Goal: Task Accomplishment & Management: Use online tool/utility

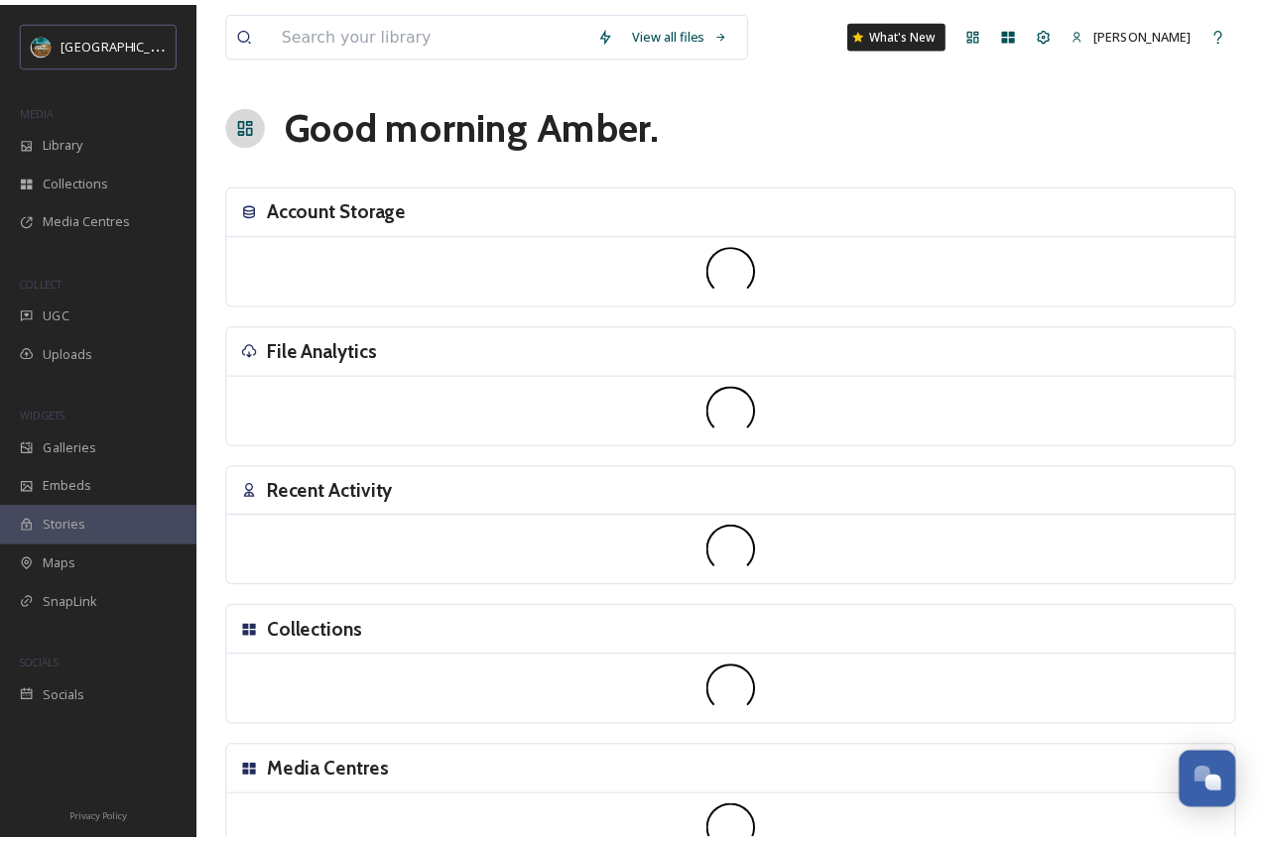
scroll to position [7581, 0]
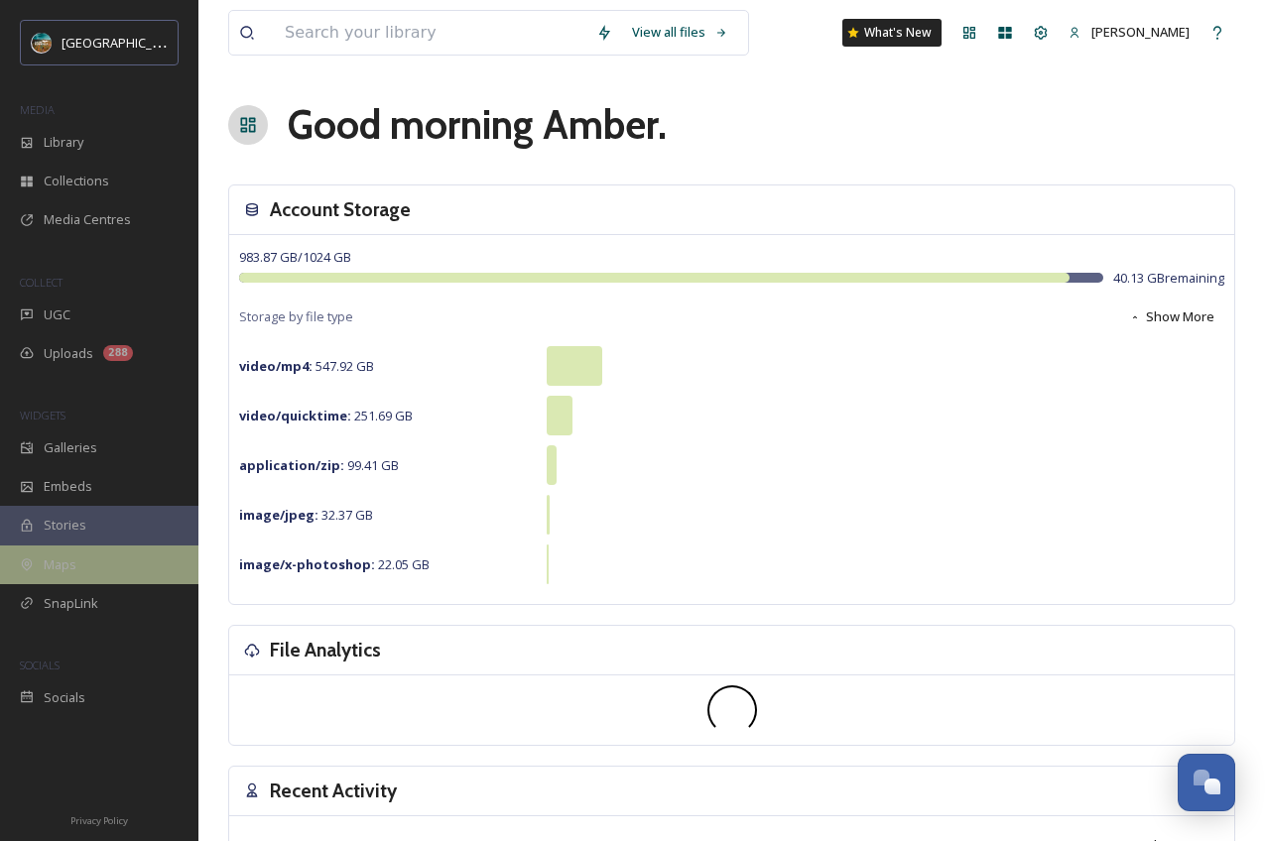
click at [92, 573] on div "Maps" at bounding box center [99, 565] width 198 height 39
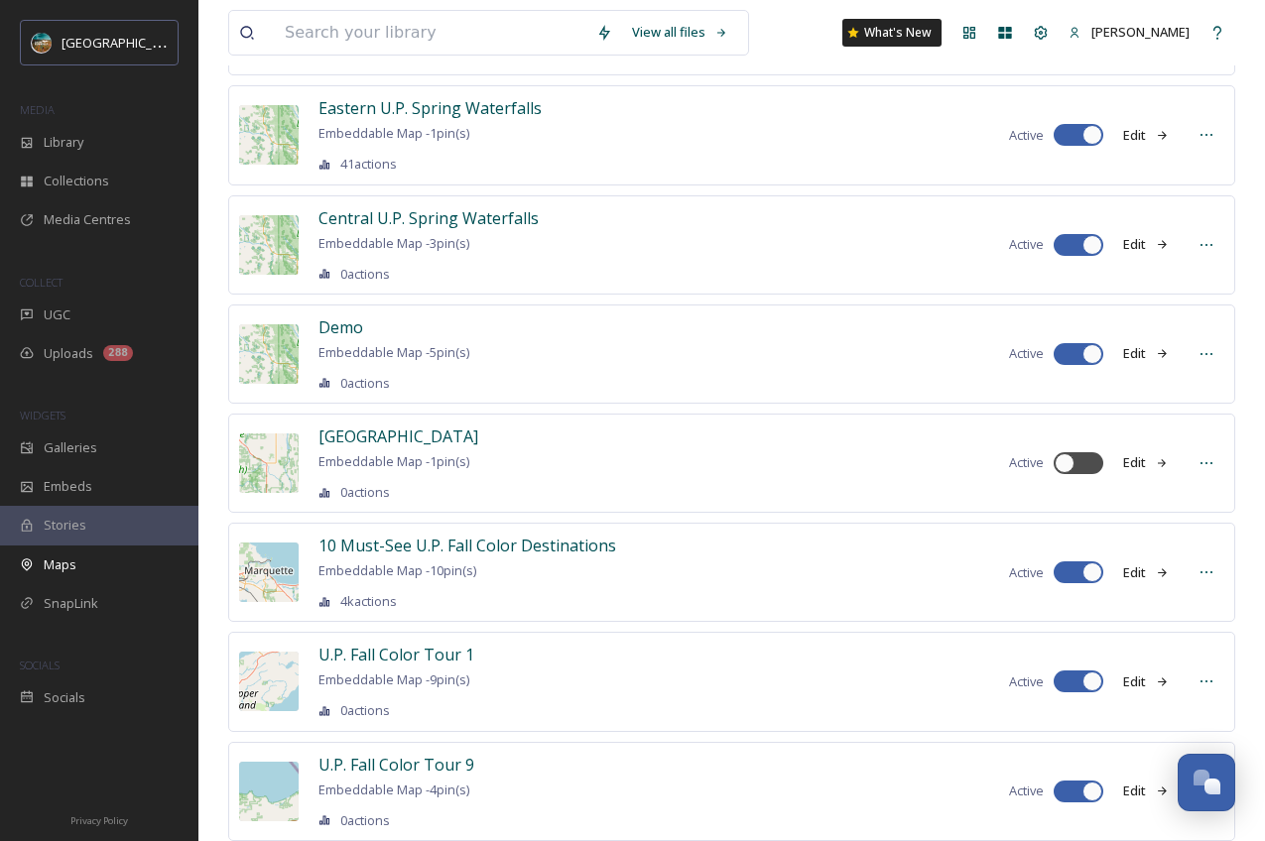
scroll to position [362, 0]
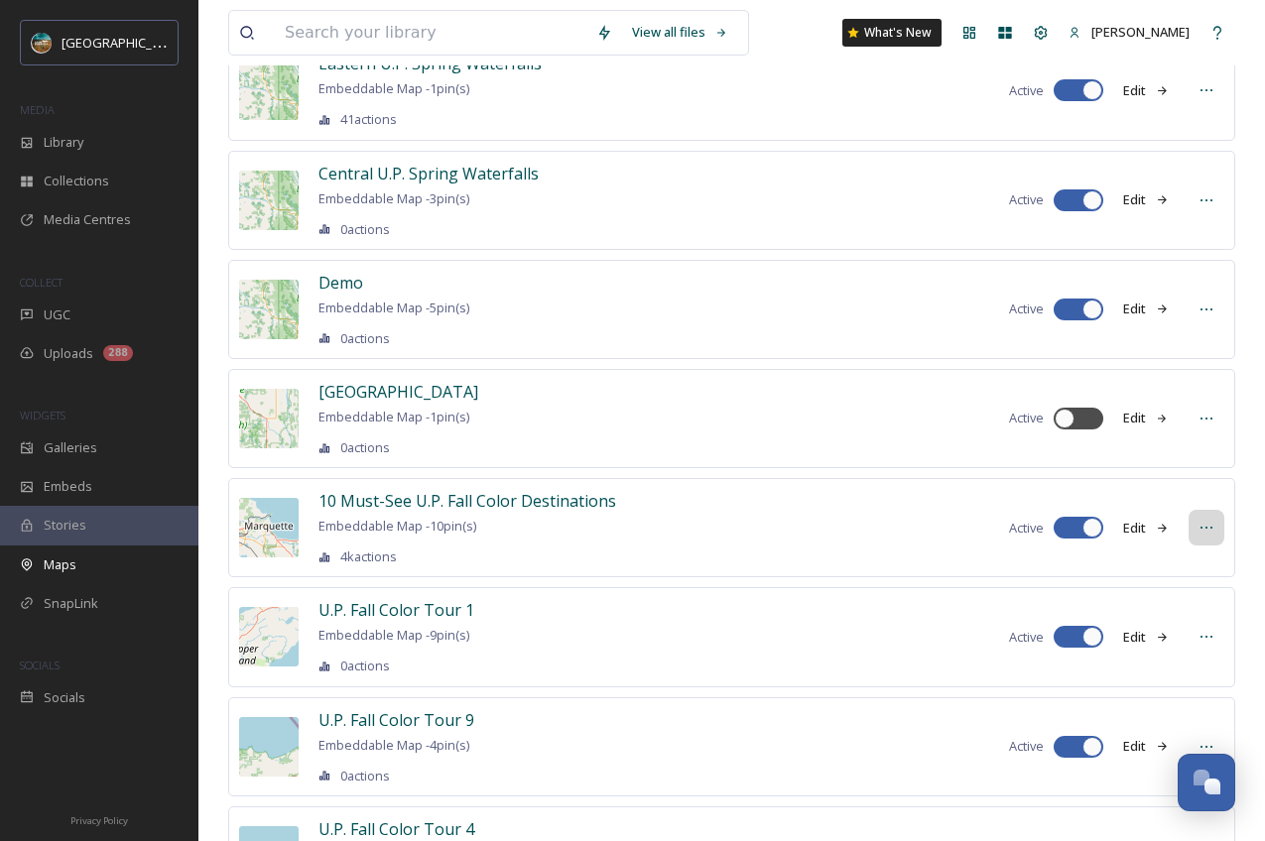
click at [1206, 520] on icon at bounding box center [1207, 528] width 16 height 16
click at [1174, 576] on div "Edit Map" at bounding box center [1171, 571] width 104 height 39
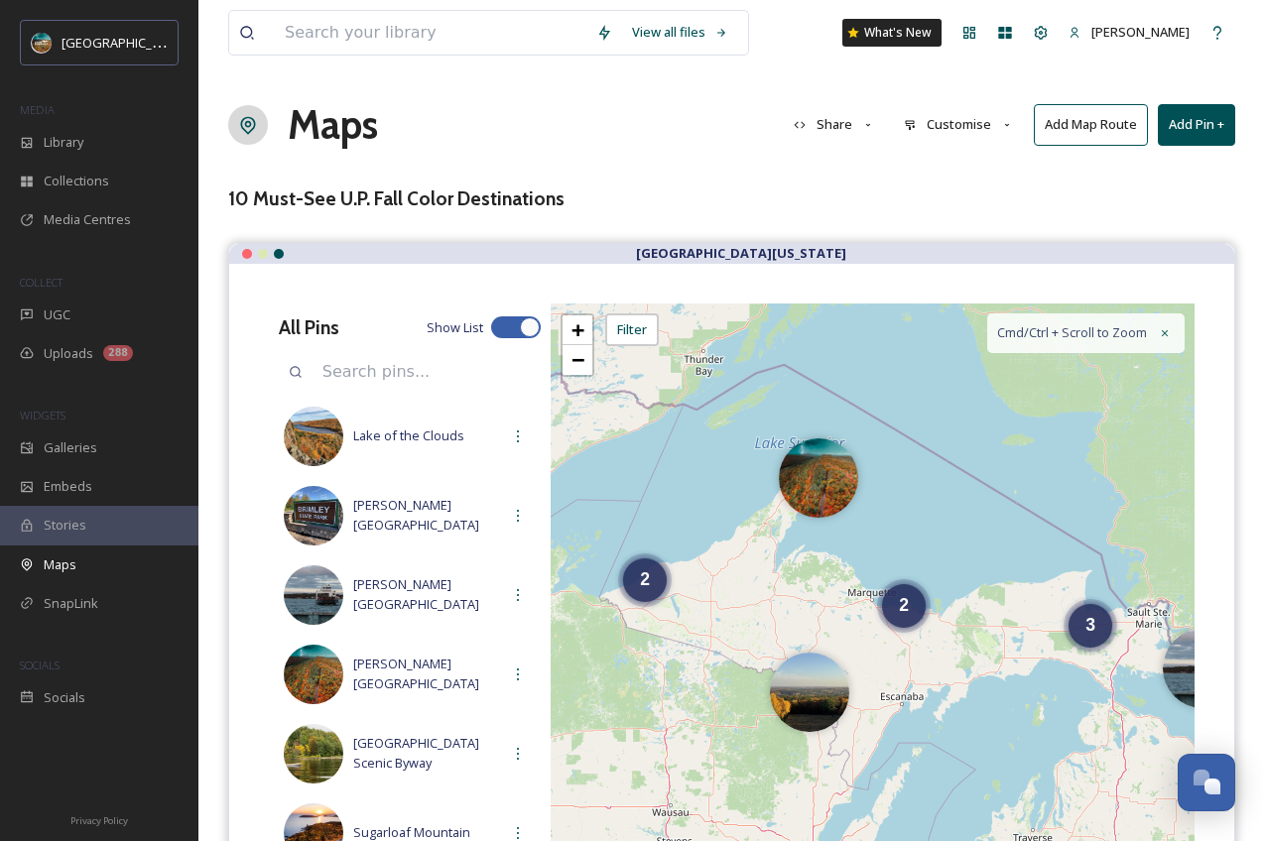
click at [980, 126] on button "Customise" at bounding box center [959, 124] width 130 height 39
click at [962, 176] on div "Layout" at bounding box center [964, 170] width 138 height 39
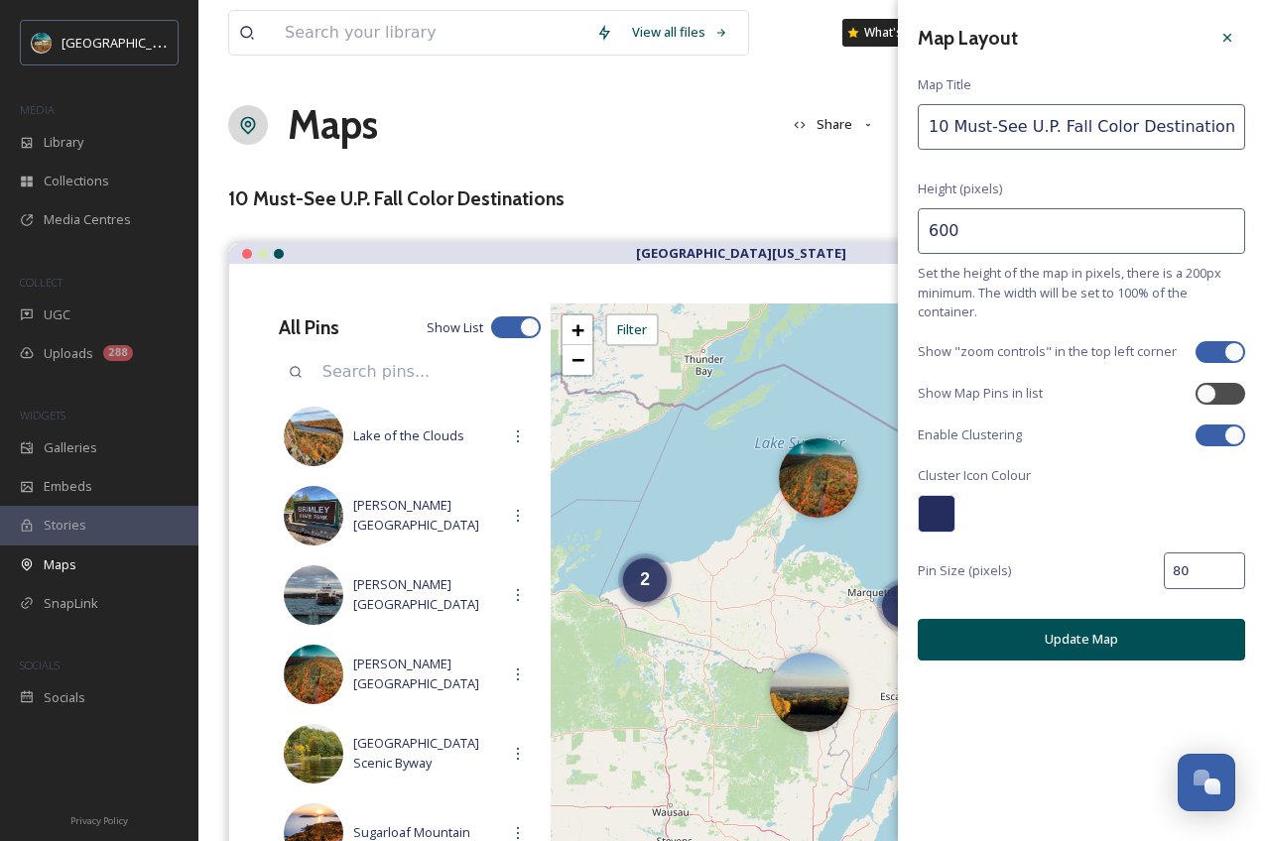
click at [1238, 435] on div at bounding box center [1235, 436] width 20 height 20
checkbox input "false"
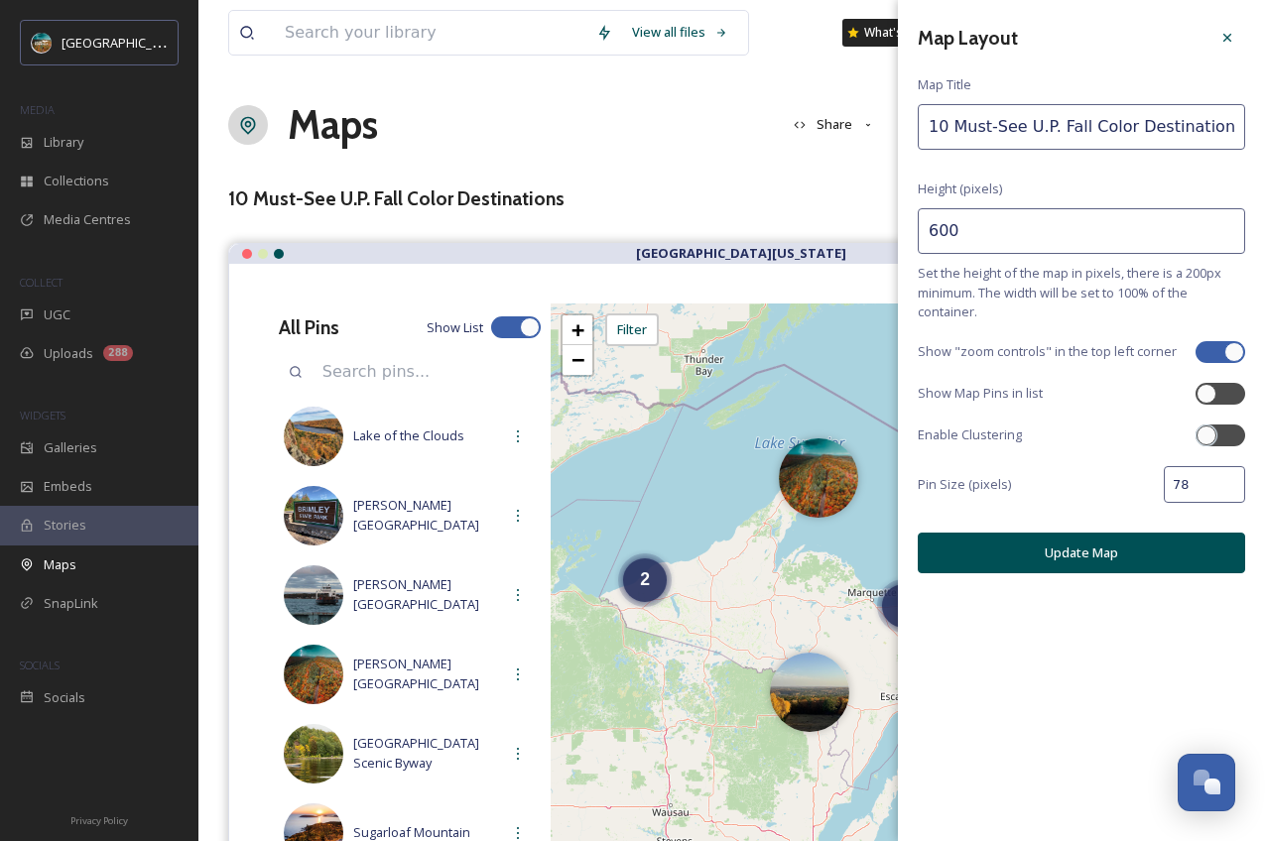
click at [1227, 486] on input "78" at bounding box center [1204, 484] width 81 height 37
click at [1227, 486] on input "76" at bounding box center [1204, 484] width 81 height 37
click at [1227, 486] on input "74" at bounding box center [1204, 484] width 81 height 37
click at [1227, 486] on input "72" at bounding box center [1204, 484] width 81 height 37
click at [1227, 486] on input "70" at bounding box center [1204, 484] width 81 height 37
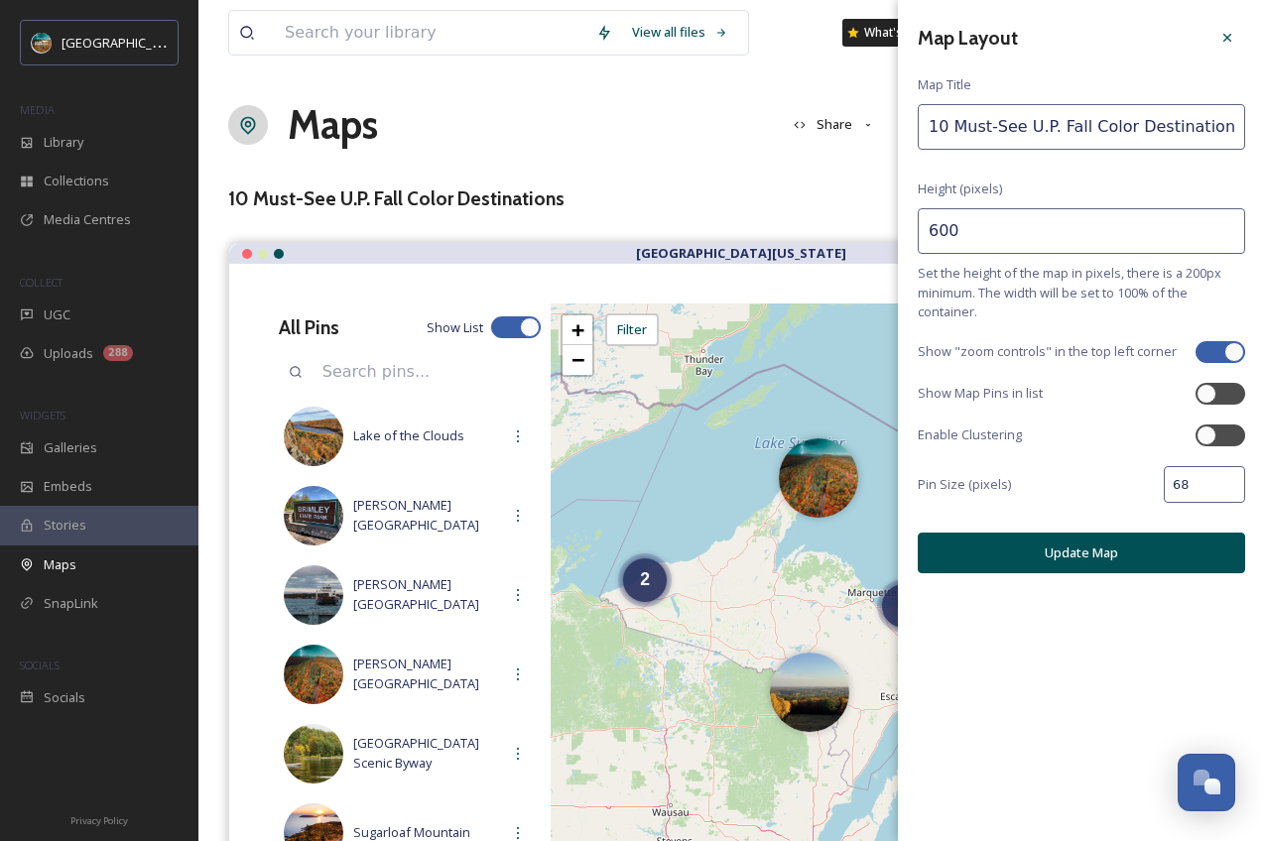
click at [1227, 486] on input "68" at bounding box center [1204, 484] width 81 height 37
click at [1227, 486] on input "66" at bounding box center [1204, 484] width 81 height 37
click at [1227, 486] on input "64" at bounding box center [1204, 484] width 81 height 37
click at [1227, 486] on input "62" at bounding box center [1204, 484] width 81 height 37
click at [1227, 486] on input "60" at bounding box center [1204, 484] width 81 height 37
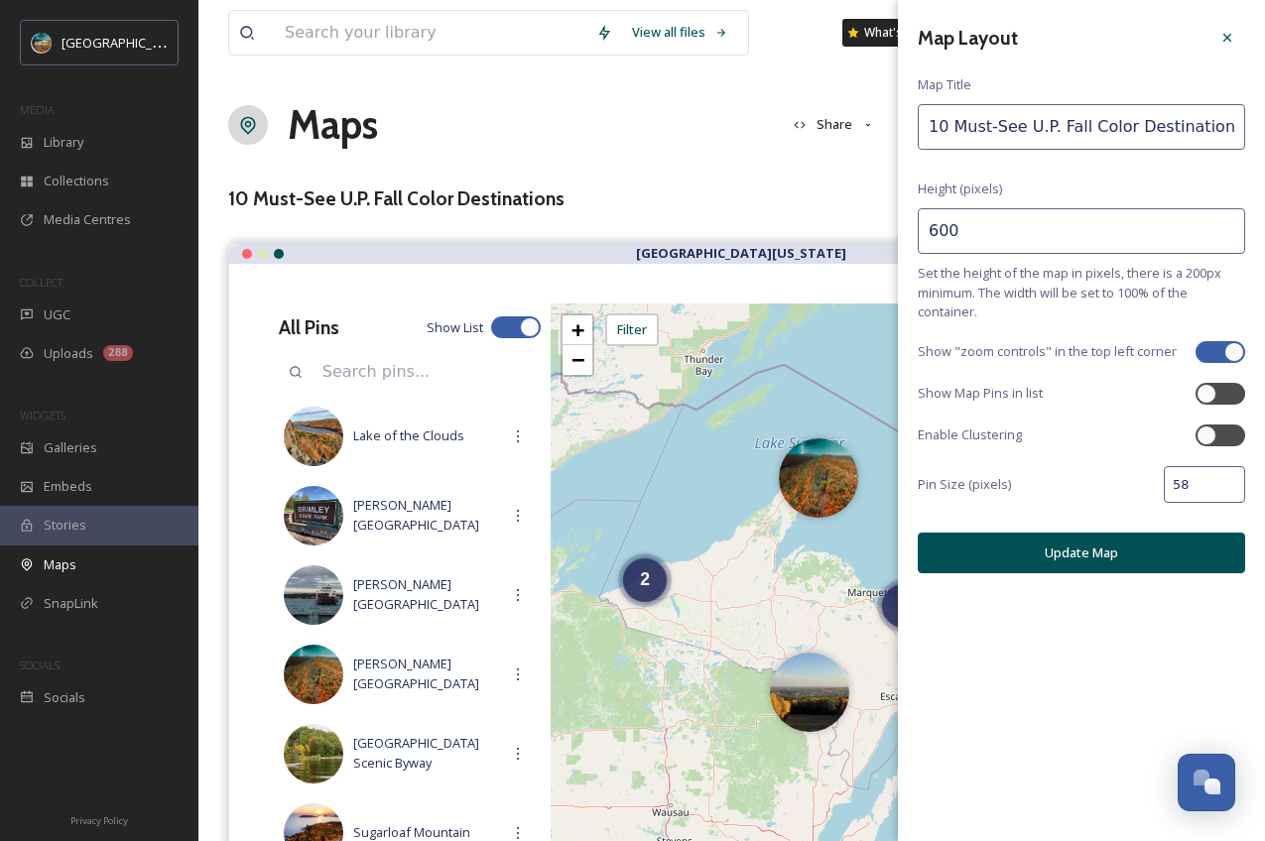
click at [1227, 486] on input "58" at bounding box center [1204, 484] width 81 height 37
click at [1227, 486] on input "56" at bounding box center [1204, 484] width 81 height 37
click at [1227, 486] on input "54" at bounding box center [1204, 484] width 81 height 37
click at [1227, 486] on input "52" at bounding box center [1204, 484] width 81 height 37
type input "50"
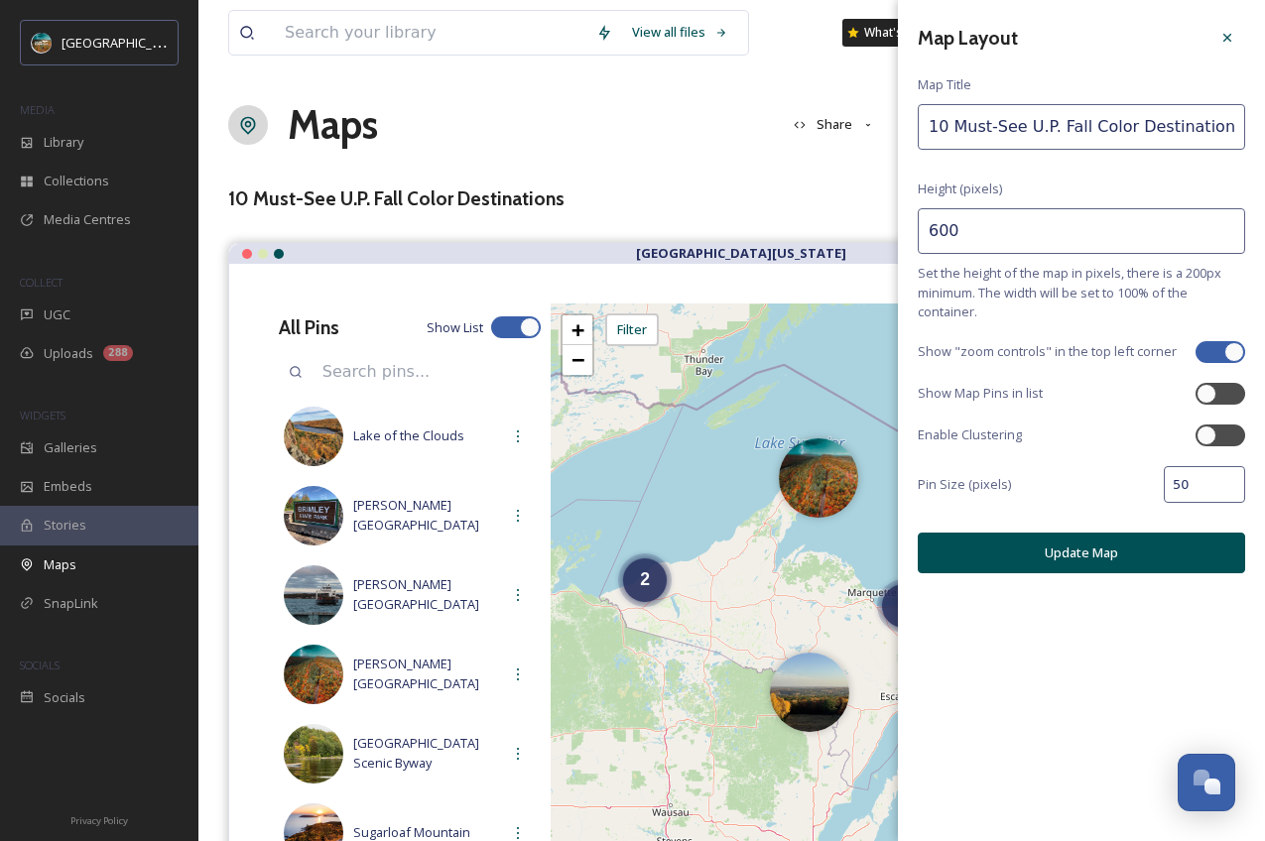
click at [1227, 486] on input "50" at bounding box center [1204, 484] width 81 height 37
click at [1094, 549] on button "Update Map" at bounding box center [1081, 553] width 327 height 41
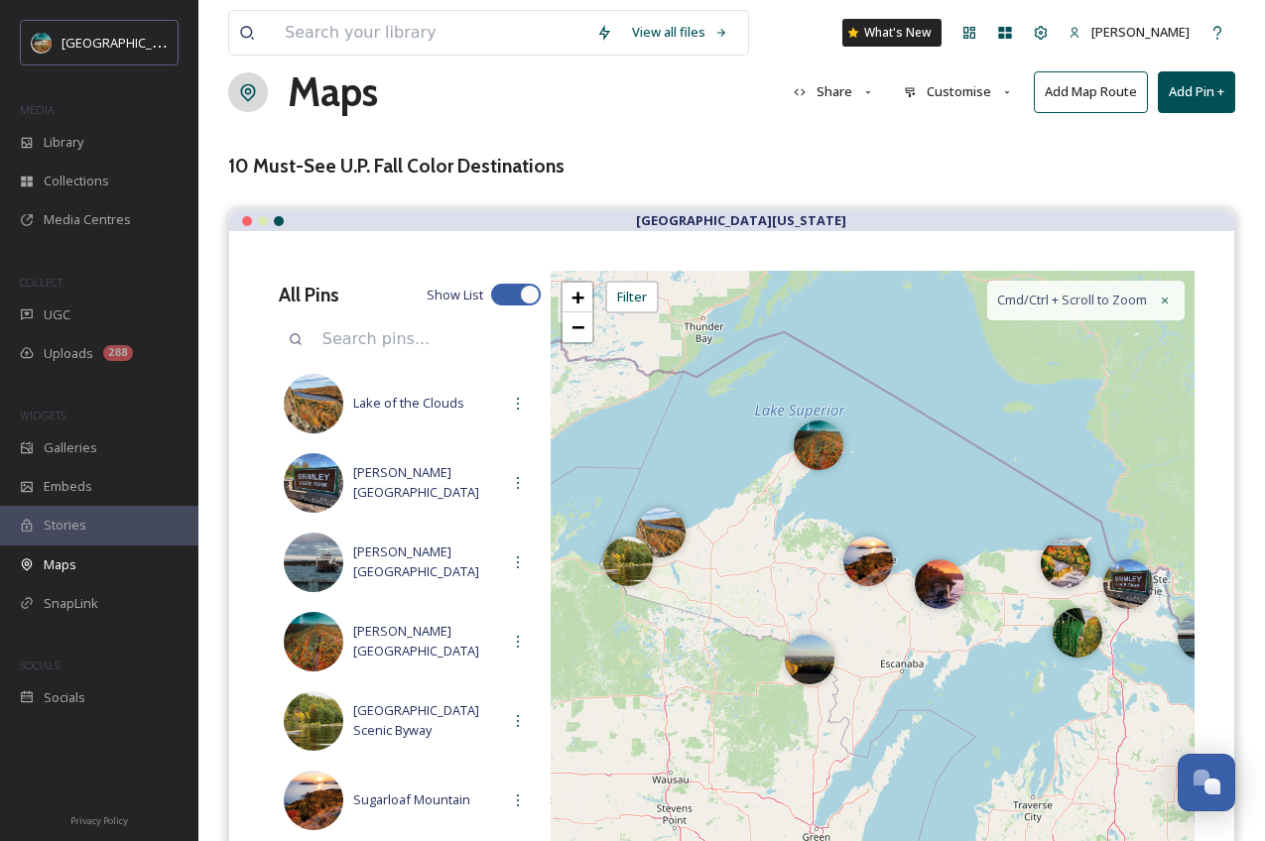
scroll to position [34, 0]
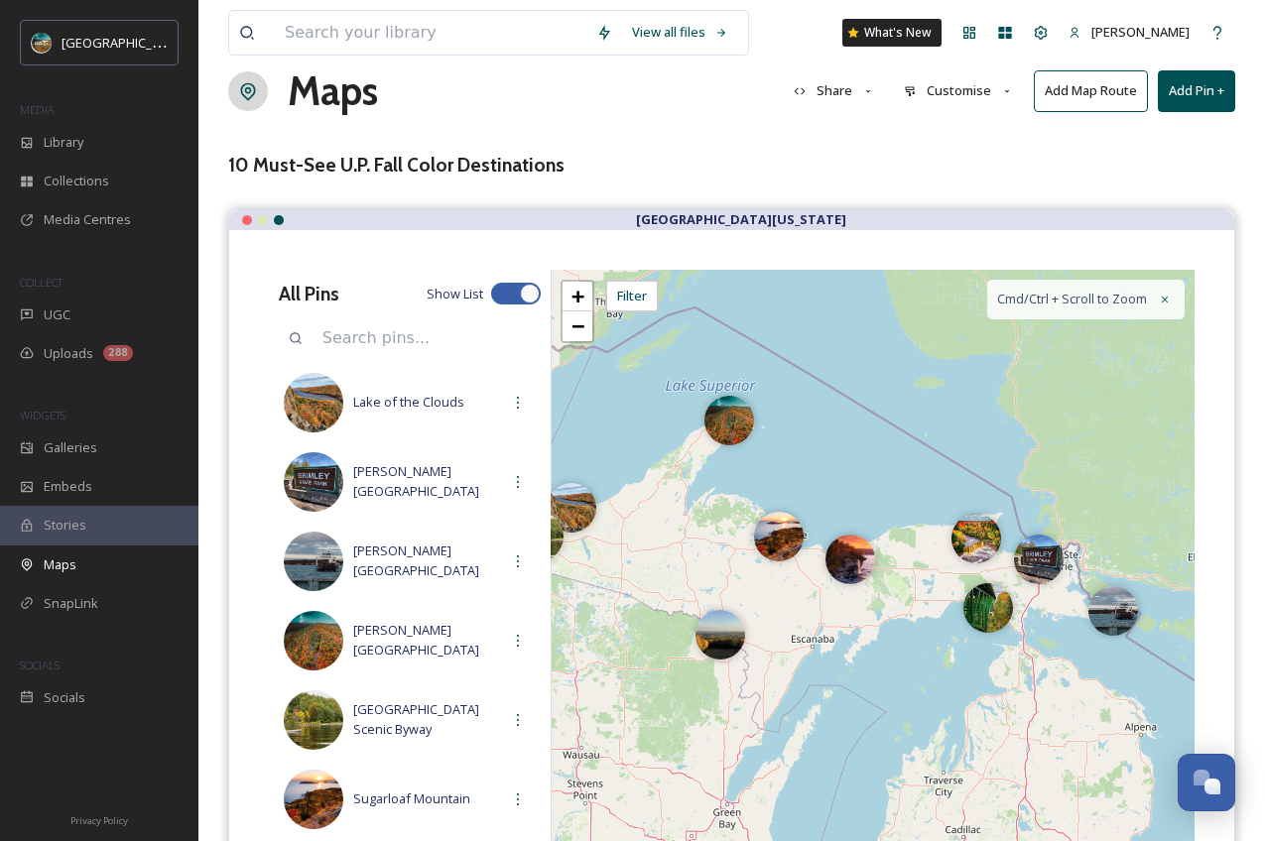
drag, startPoint x: 1011, startPoint y: 779, endPoint x: 922, endPoint y: 755, distance: 92.4
click at [922, 755] on div "+ − Leaflet | Map Courtesy of SnapSea © OpenStreetMap contributors Cmd/Ctrl + S…" at bounding box center [873, 567] width 644 height 595
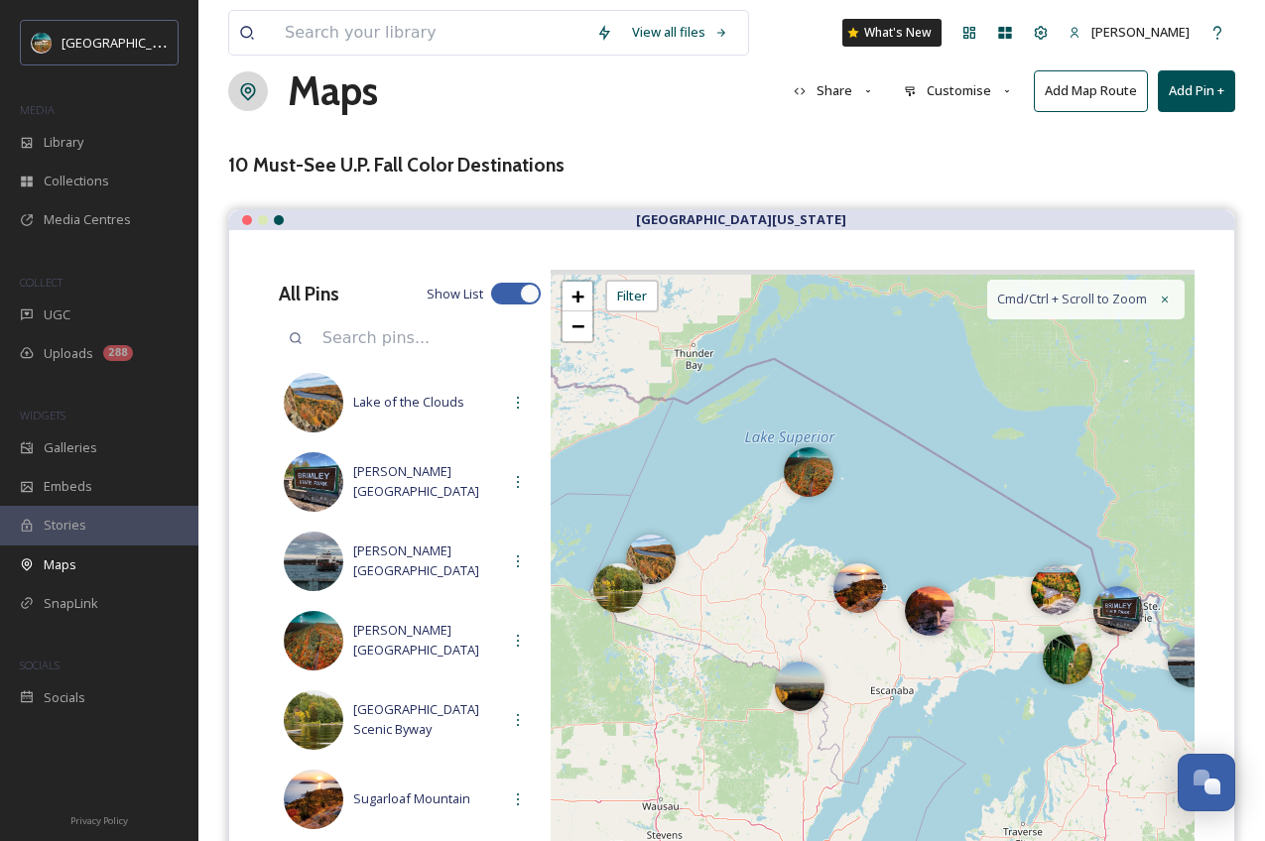
drag, startPoint x: 847, startPoint y: 754, endPoint x: 924, endPoint y: 800, distance: 89.0
click at [924, 800] on div "+ − Leaflet | Map Courtesy of SnapSea © OpenStreetMap contributors Cmd/Ctrl + S…" at bounding box center [873, 567] width 644 height 595
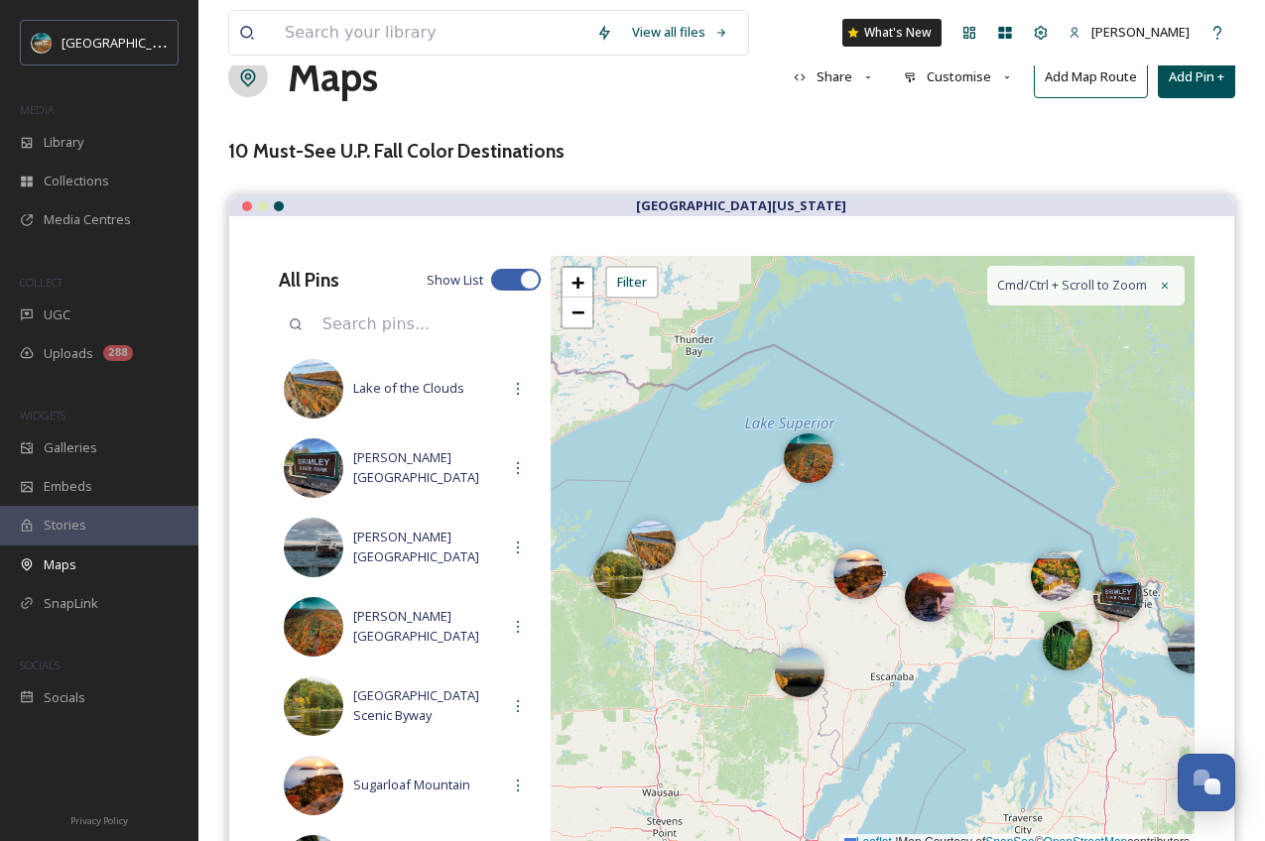
scroll to position [31, 0]
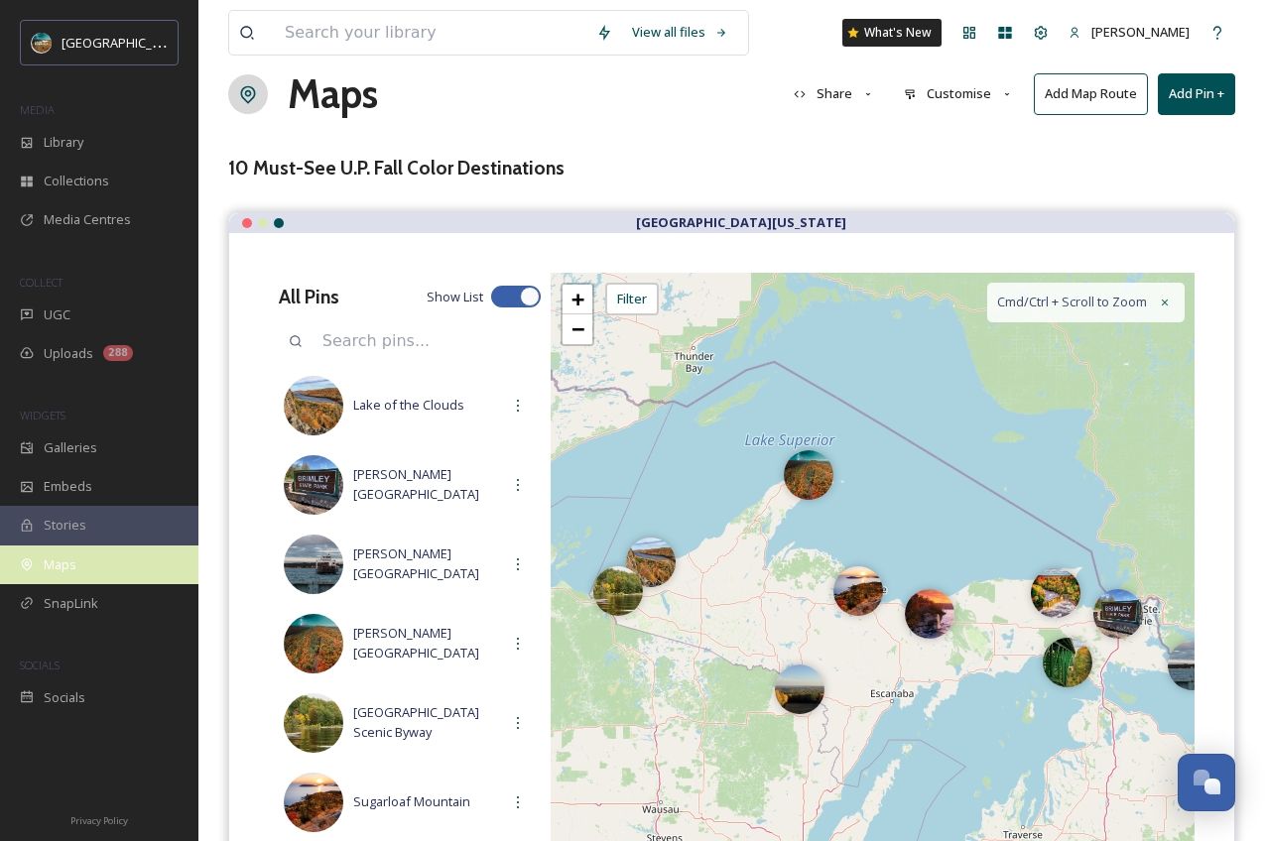
click at [81, 553] on div "Maps" at bounding box center [99, 565] width 198 height 39
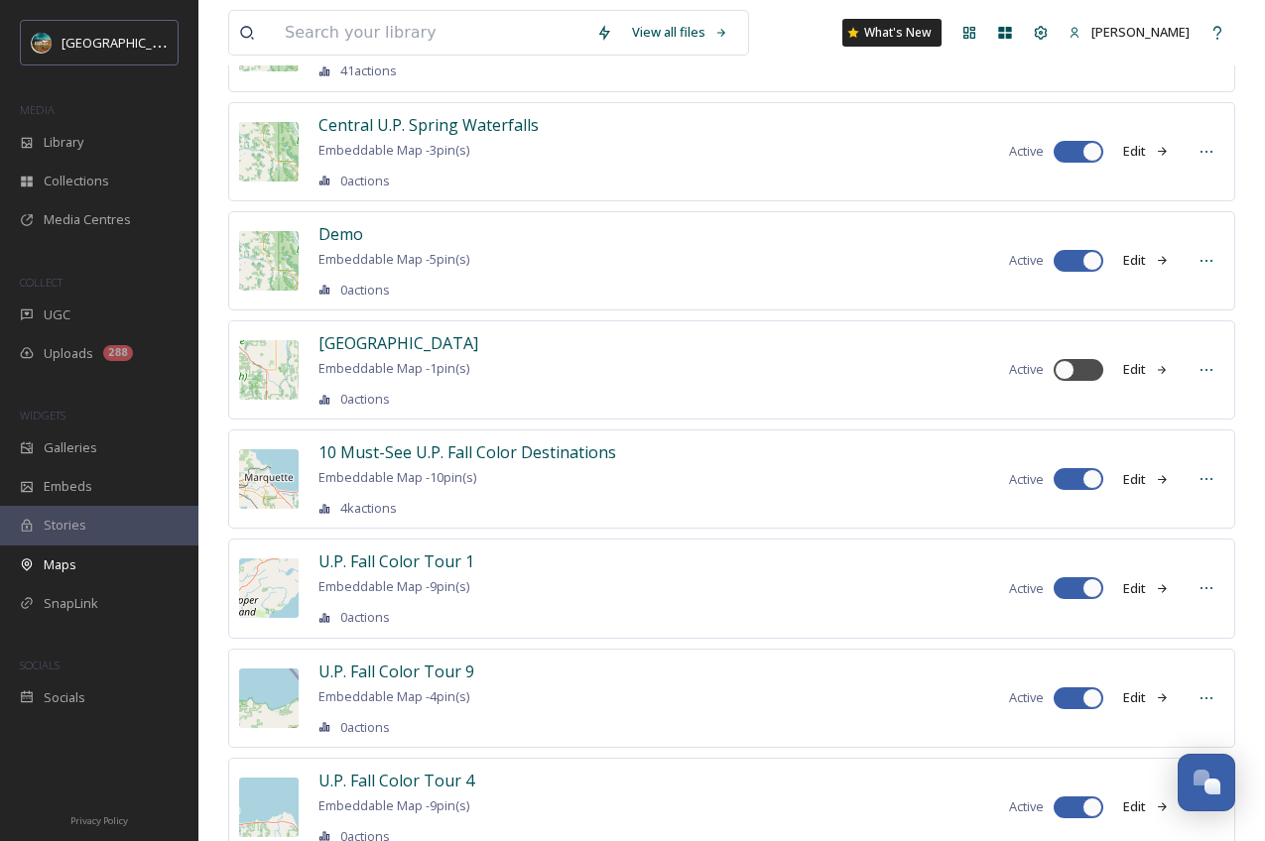
scroll to position [476, 0]
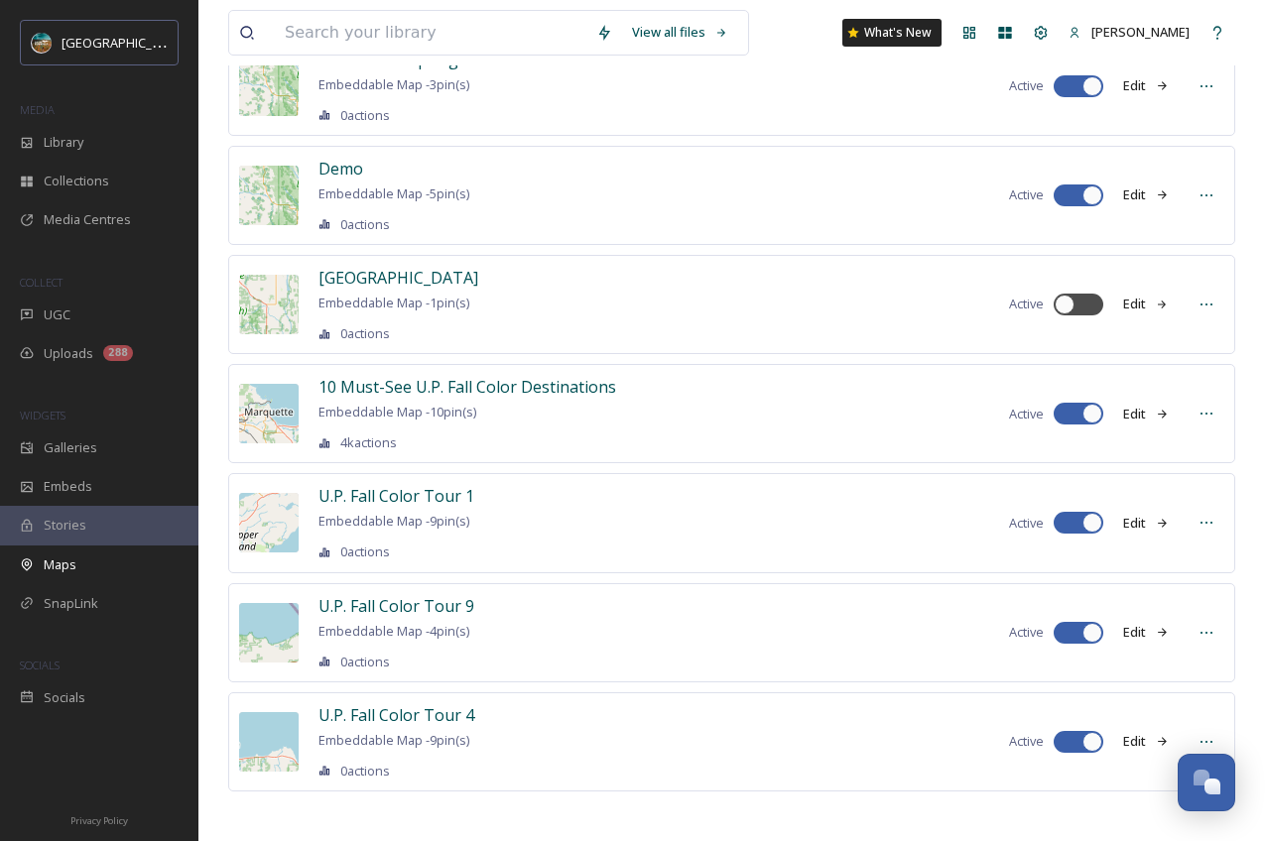
click at [326, 439] on icon at bounding box center [325, 443] width 10 height 9
click at [1199, 406] on icon at bounding box center [1207, 414] width 16 height 16
click at [453, 417] on div "10 Must-See U.P. Fall Color Destinations Embeddable Map - 10 pin(s) 4k actions" at bounding box center [468, 413] width 298 height 77
click at [324, 439] on icon at bounding box center [325, 444] width 12 height 12
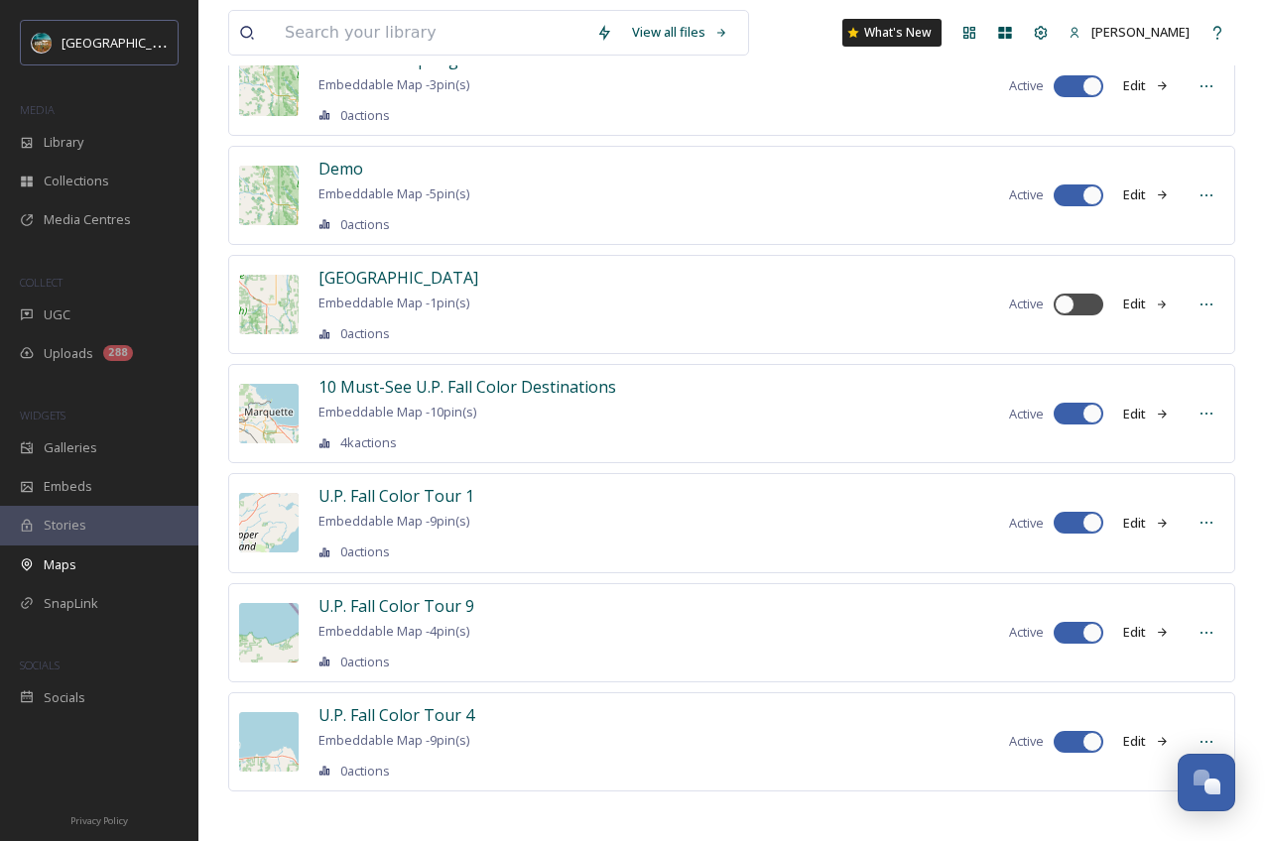
click at [322, 439] on icon at bounding box center [325, 443] width 10 height 9
click at [340, 438] on span "4k actions" at bounding box center [368, 443] width 57 height 19
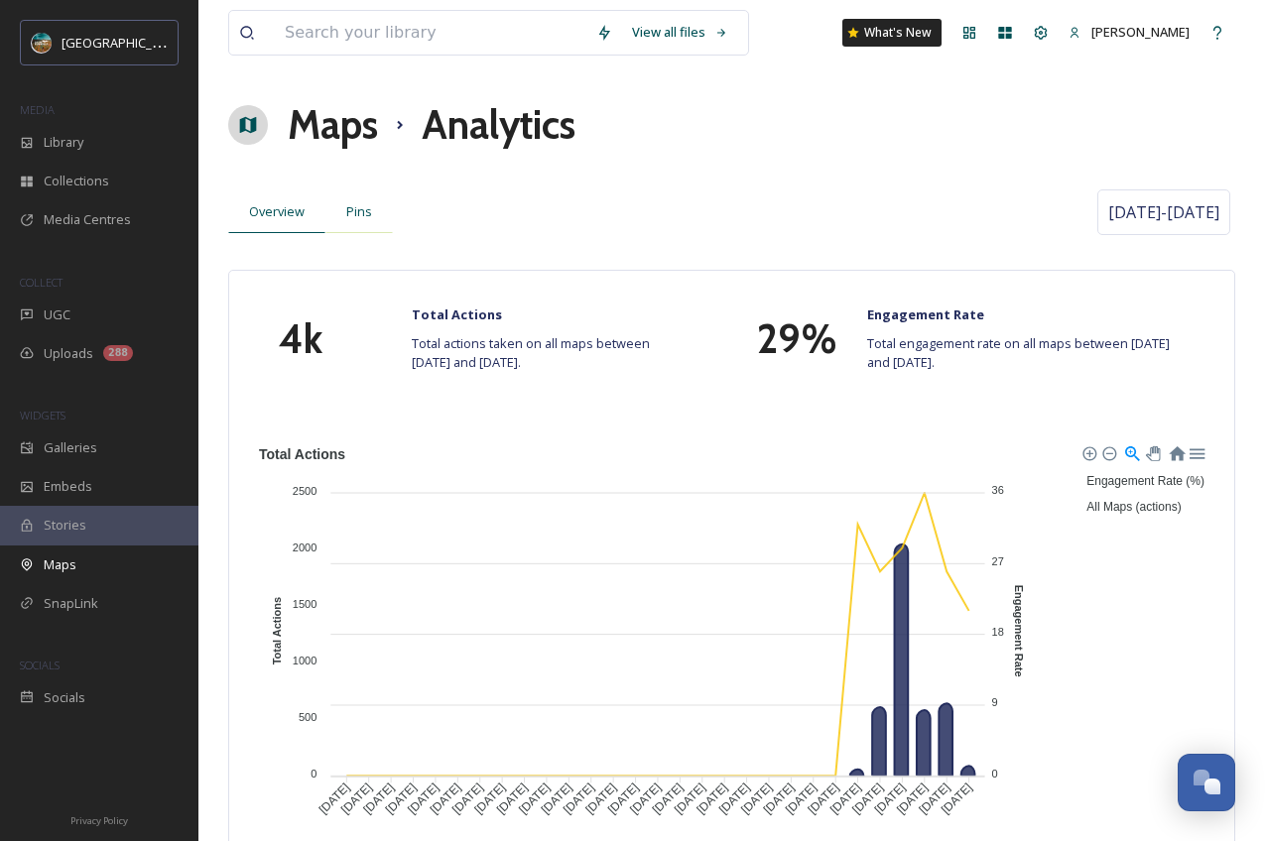
click at [361, 211] on span "Pins" at bounding box center [359, 211] width 26 height 19
